Goal: Task Accomplishment & Management: Manage account settings

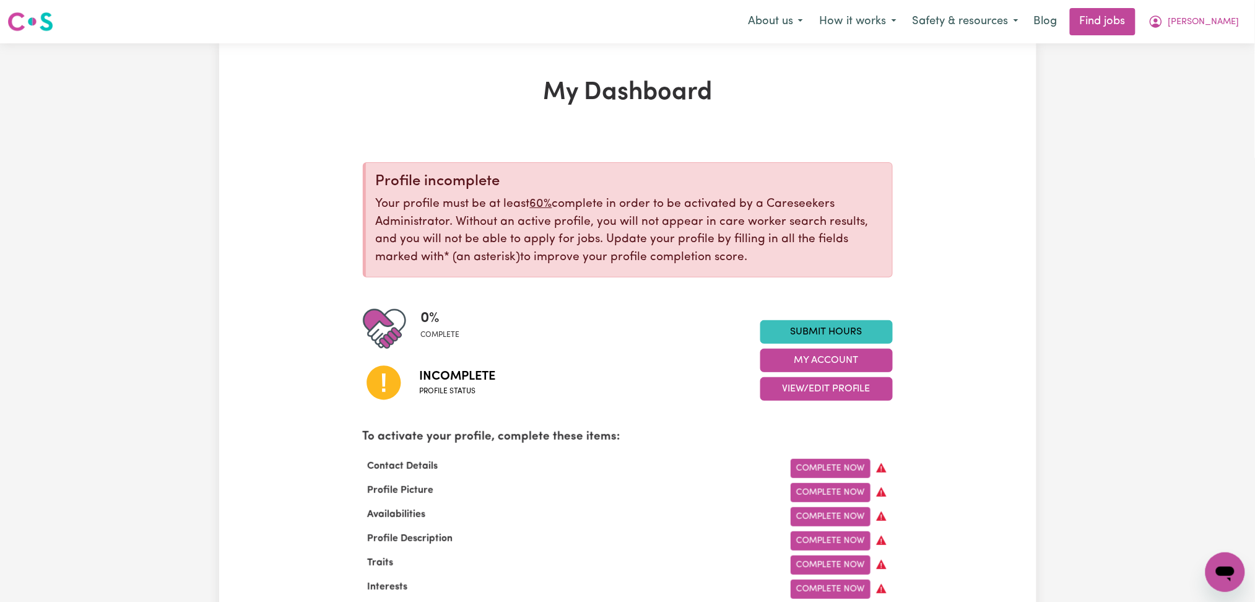
drag, startPoint x: 1216, startPoint y: 23, endPoint x: 1211, endPoint y: 35, distance: 12.5
click at [1216, 27] on span "[PERSON_NAME]" at bounding box center [1203, 22] width 71 height 14
click at [1181, 90] on link "Logout" at bounding box center [1198, 95] width 98 height 24
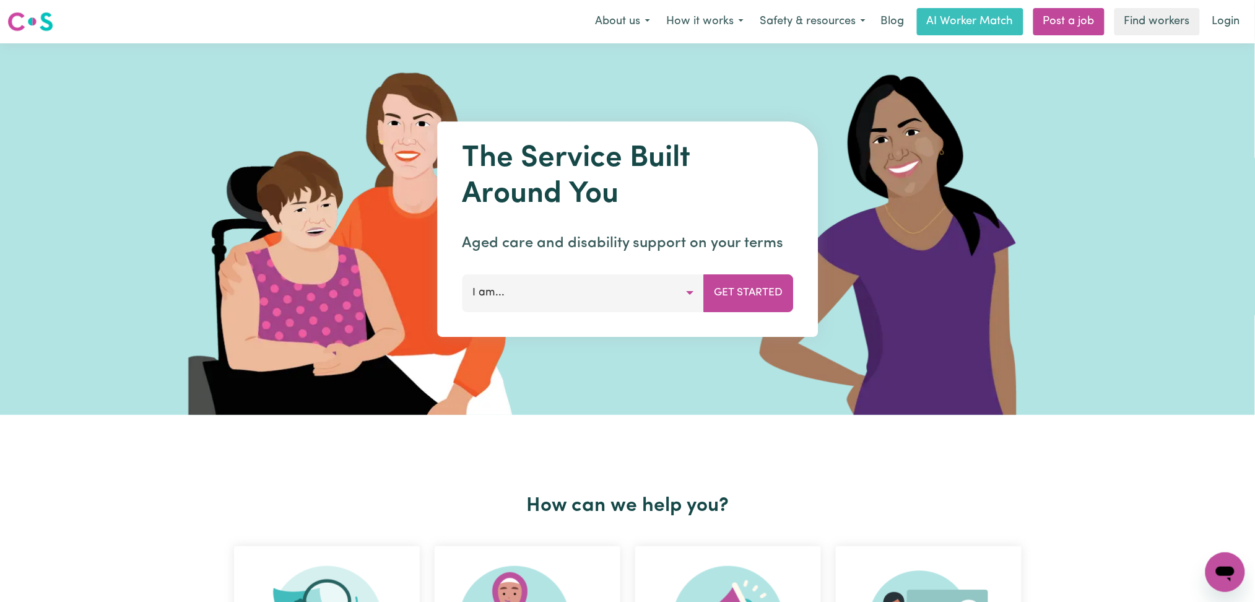
click at [1229, 6] on nav "Menu About us How it works Safety & resources Blog AI Worker Match Post a job F…" at bounding box center [627, 21] width 1255 height 43
click at [1226, 14] on link "Login" at bounding box center [1226, 21] width 43 height 27
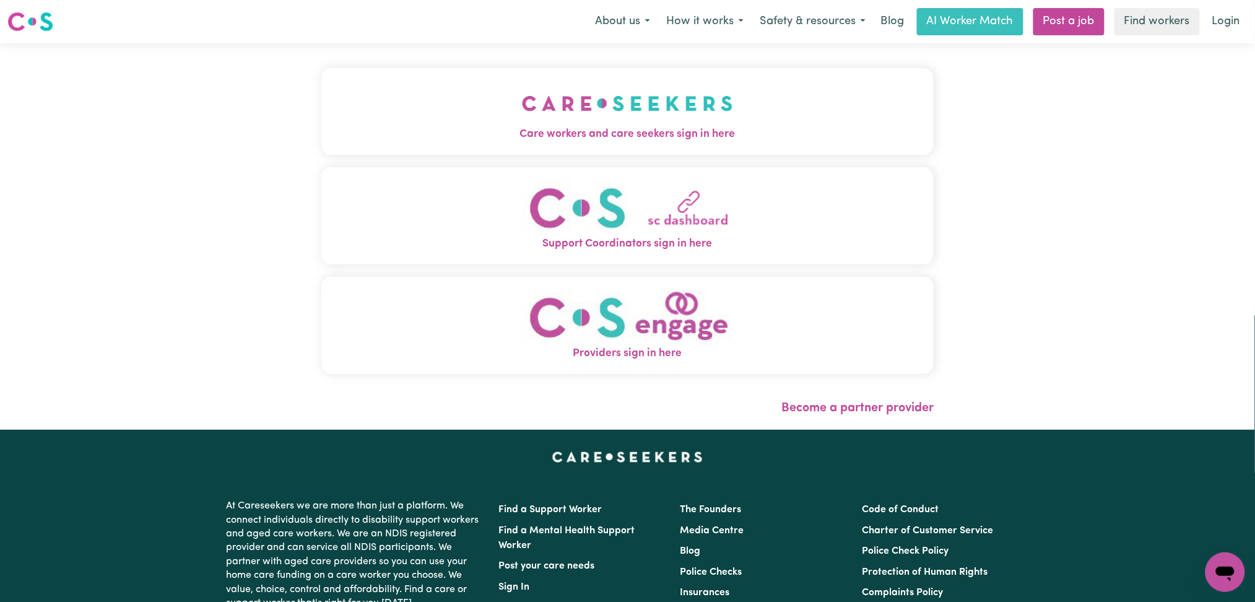
click at [448, 159] on div "Care workers and care seekers sign in here Support Coordinators sign in here Pr…" at bounding box center [627, 227] width 613 height 318
click at [490, 107] on button "Care workers and care seekers sign in here" at bounding box center [627, 111] width 613 height 87
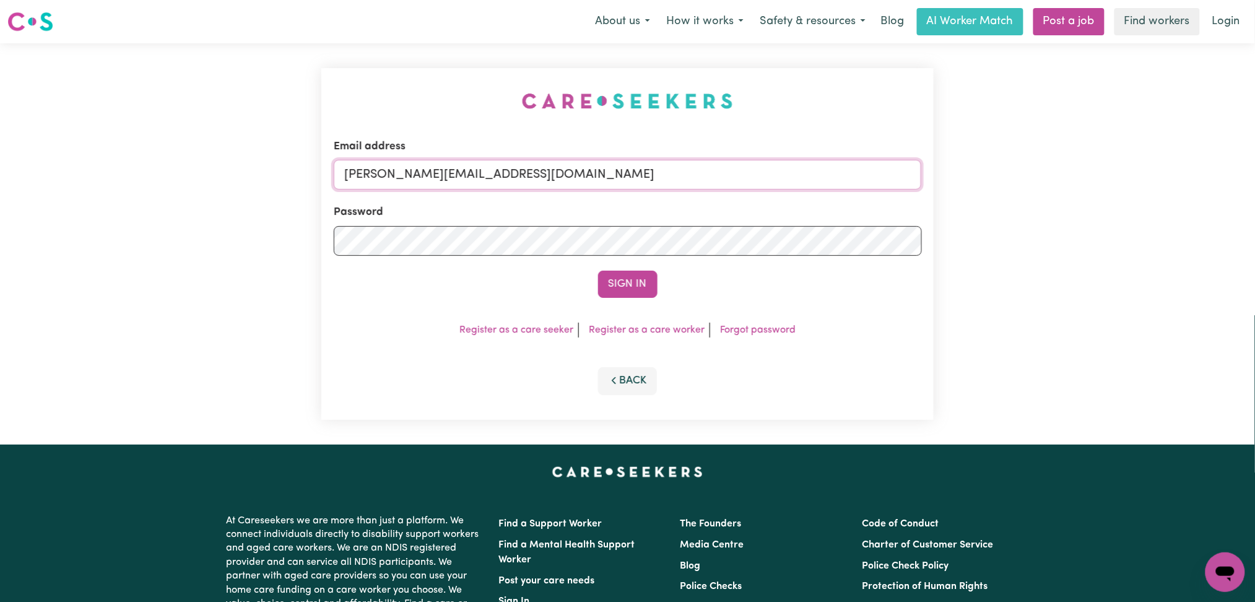
click at [442, 173] on input "[PERSON_NAME][EMAIL_ADDRESS][DOMAIN_NAME]" at bounding box center [628, 175] width 588 height 30
drag, startPoint x: 407, startPoint y: 173, endPoint x: 733, endPoint y: 191, distance: 326.2
click at [751, 184] on input "Superuser~[EMAIL_ADDRESS][DOMAIN_NAME]" at bounding box center [628, 175] width 588 height 30
type input "Superuser~[EMAIL_ADDRESS][DOMAIN_NAME]"
drag, startPoint x: 637, startPoint y: 279, endPoint x: 767, endPoint y: 266, distance: 130.6
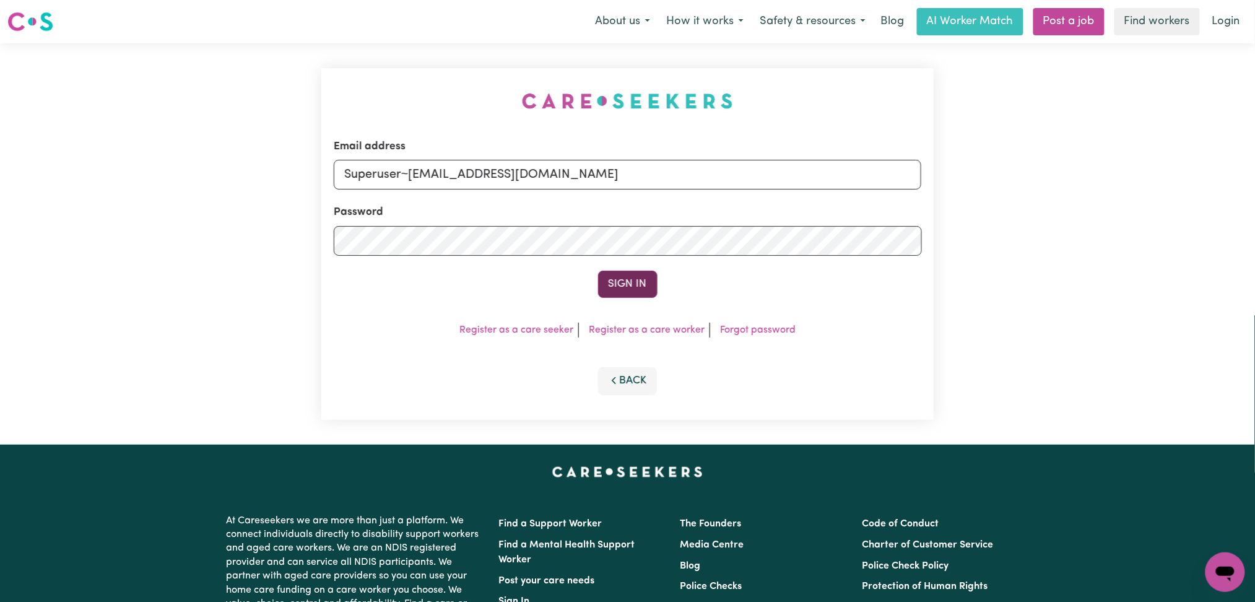
click at [638, 279] on button "Sign In" at bounding box center [627, 284] width 59 height 27
